Goal: Task Accomplishment & Management: Use online tool/utility

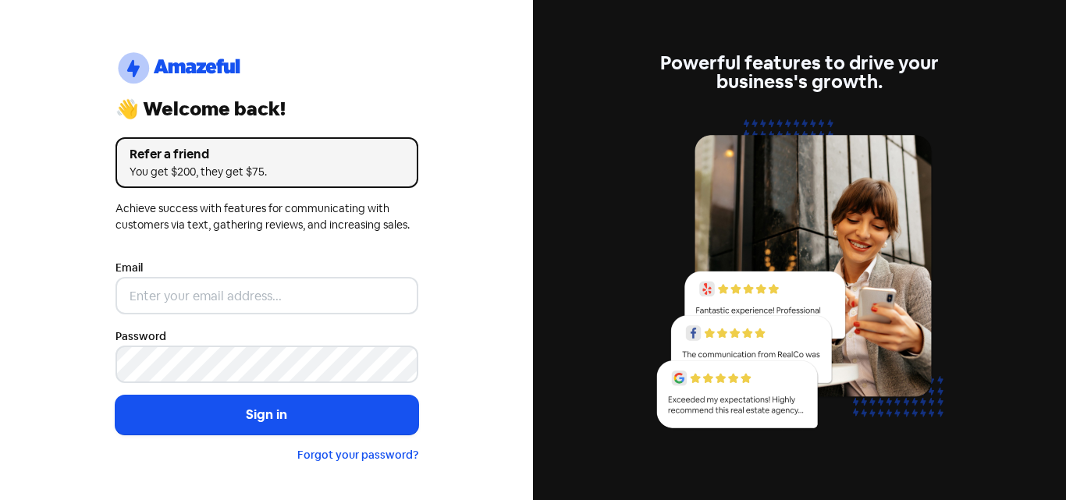
type input "[EMAIL_ADDRESS][DOMAIN_NAME]"
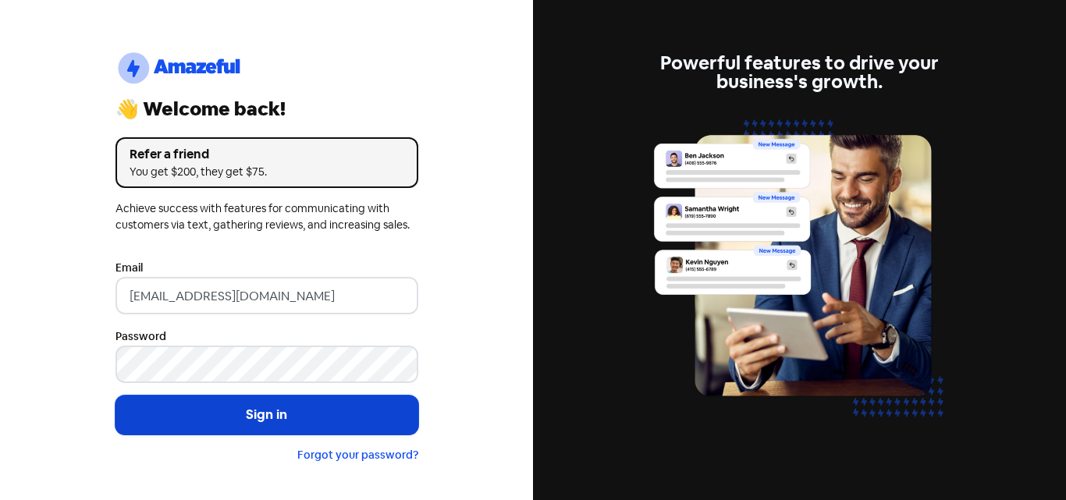
click at [318, 415] on button "Sign in" at bounding box center [266, 414] width 303 height 39
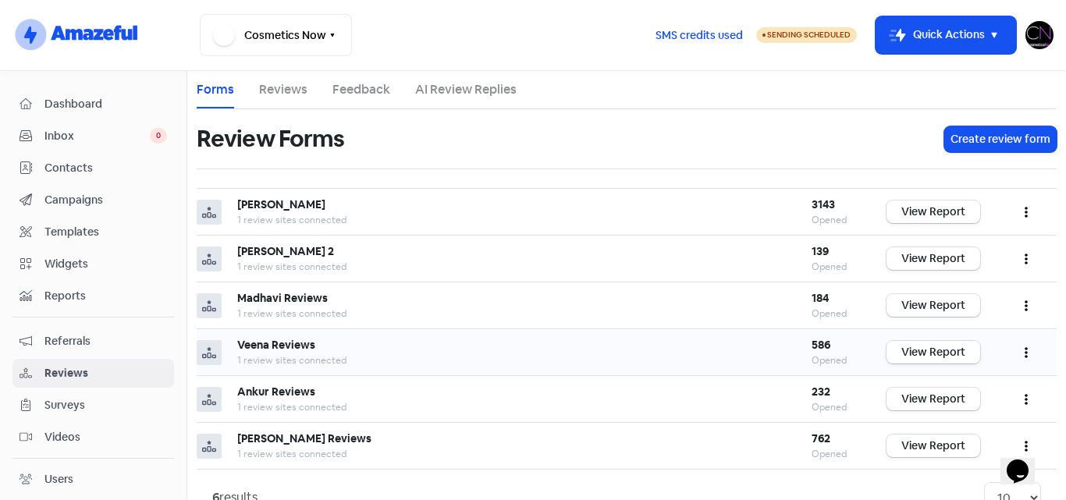
click at [915, 351] on link "View Report" at bounding box center [933, 352] width 94 height 23
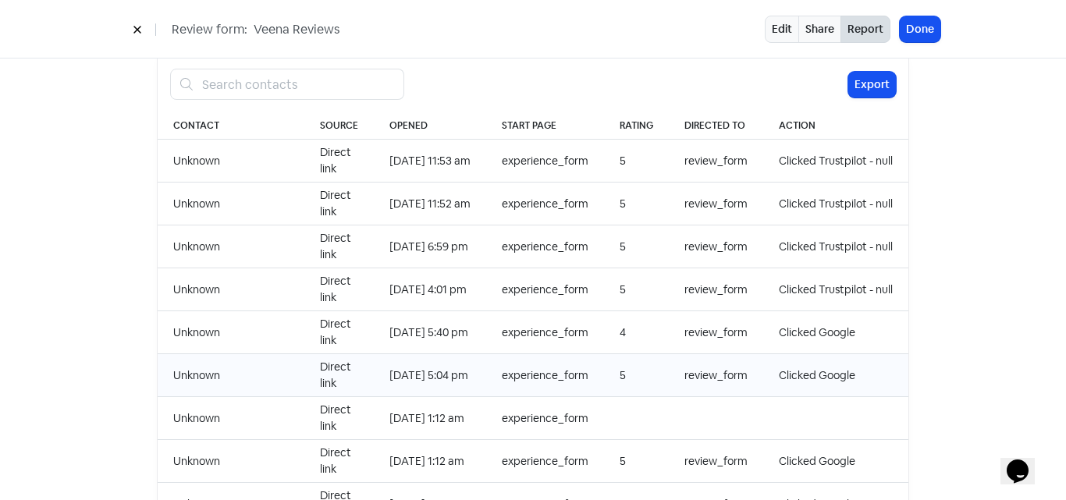
scroll to position [1687, 0]
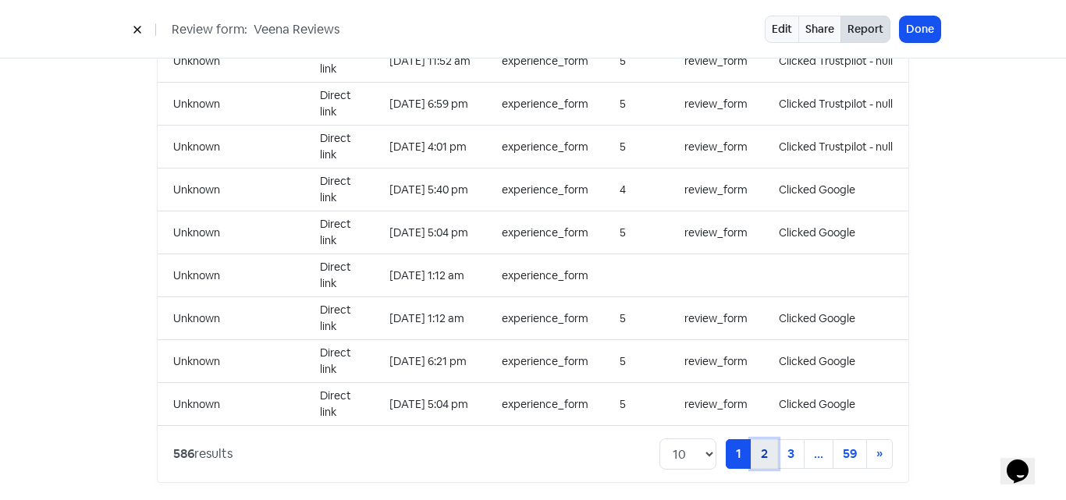
click at [755, 443] on link "2" at bounding box center [763, 454] width 27 height 30
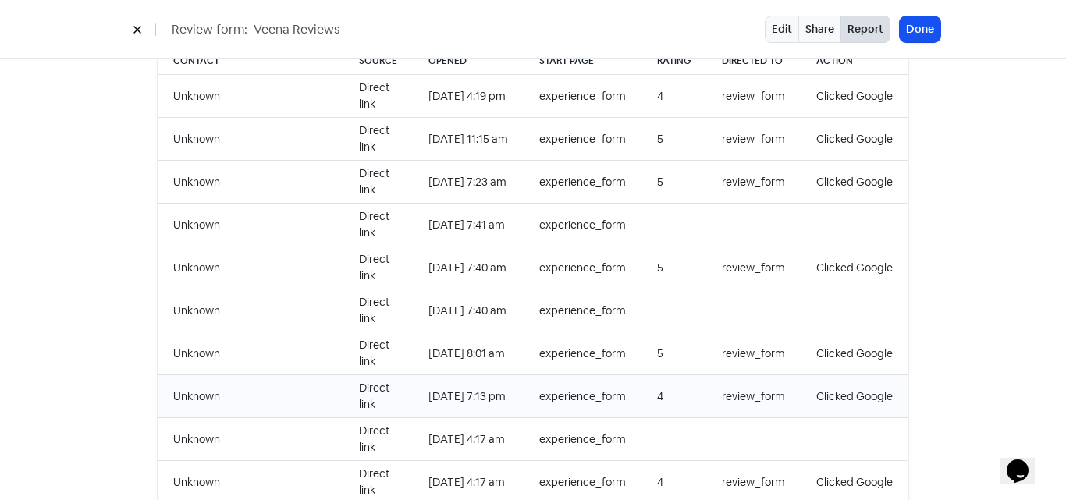
scroll to position [1531, 0]
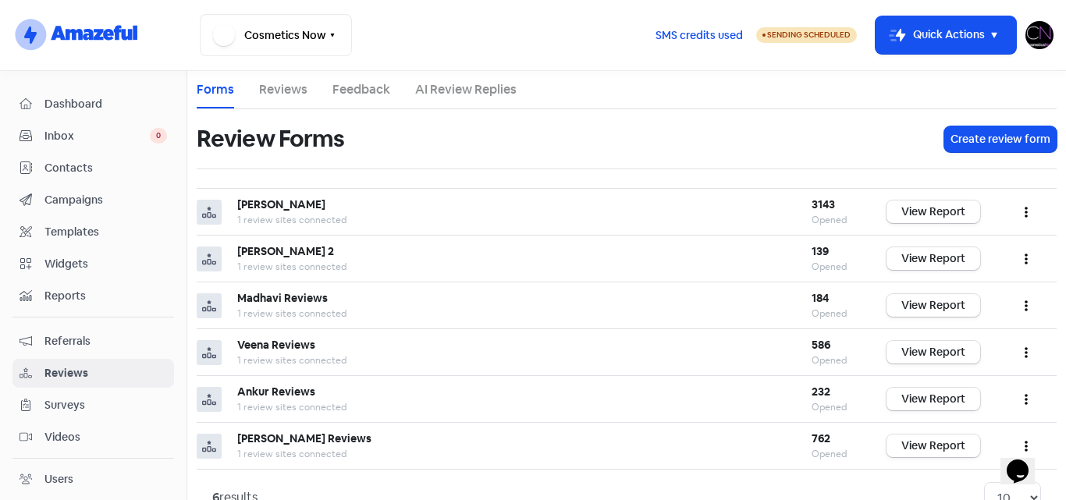
click at [1040, 36] on img at bounding box center [1039, 35] width 28 height 28
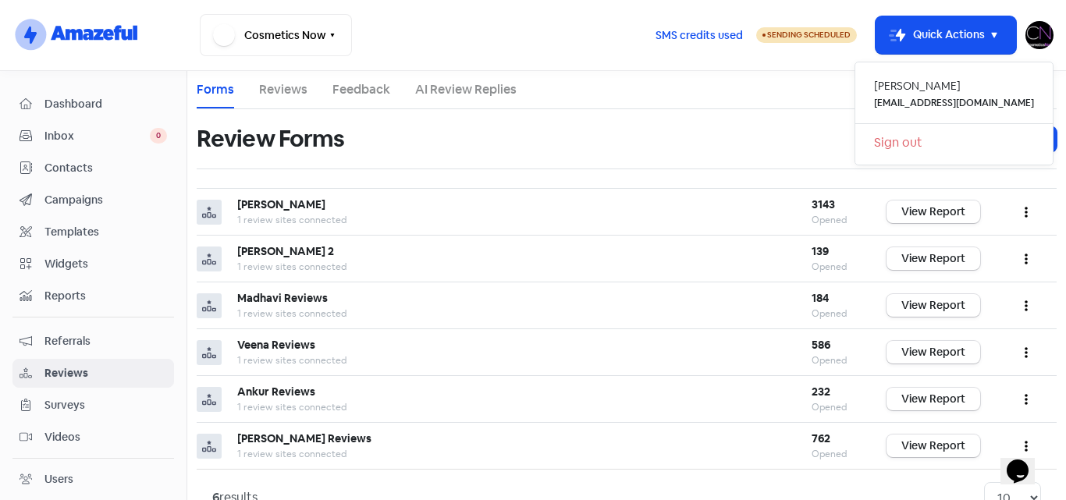
click at [944, 141] on link "Sign out" at bounding box center [953, 142] width 197 height 25
